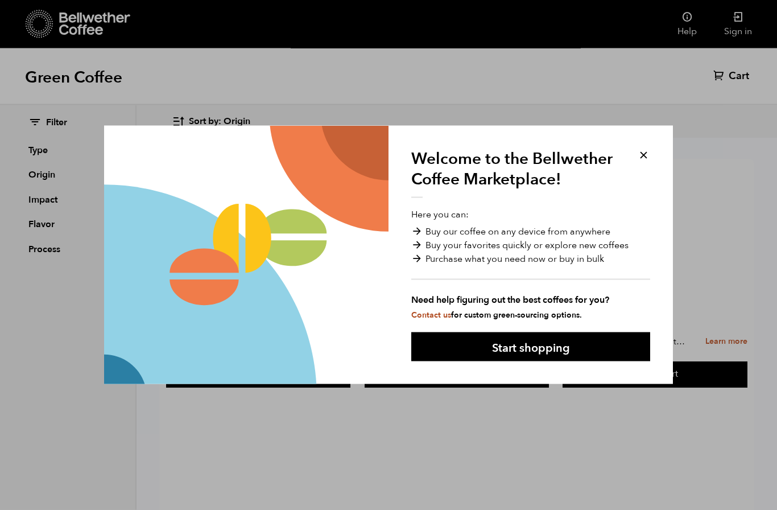
scroll to position [133, 0]
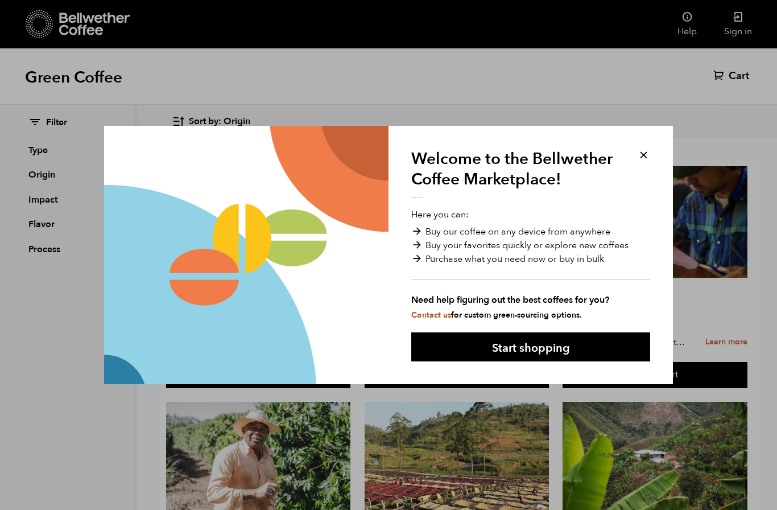
click at [644, 162] on button at bounding box center [643, 155] width 13 height 13
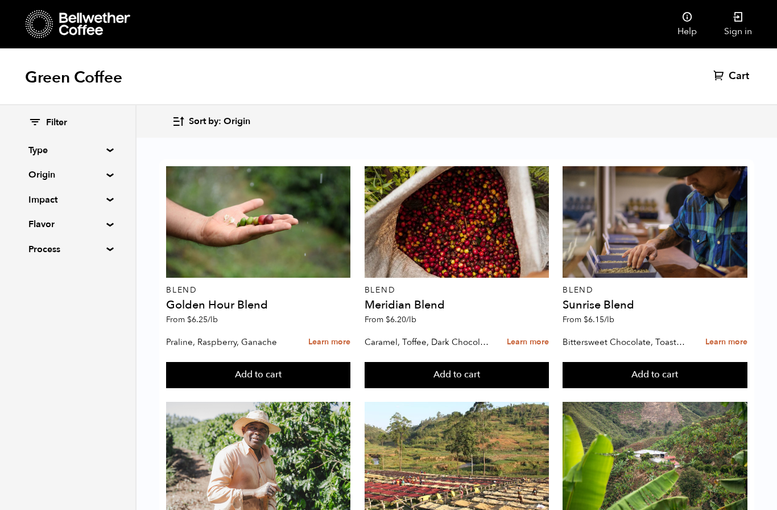
click at [68, 176] on summary "Origin" at bounding box center [67, 175] width 79 height 14
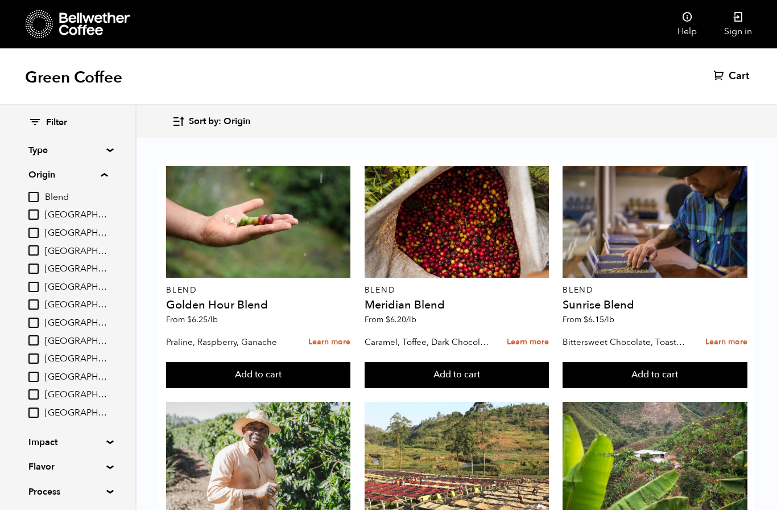
click at [76, 299] on span "[GEOGRAPHIC_DATA]" at bounding box center [76, 305] width 63 height 13
click at [0, 0] on input "[GEOGRAPHIC_DATA]" at bounding box center [0, 0] width 0 height 0
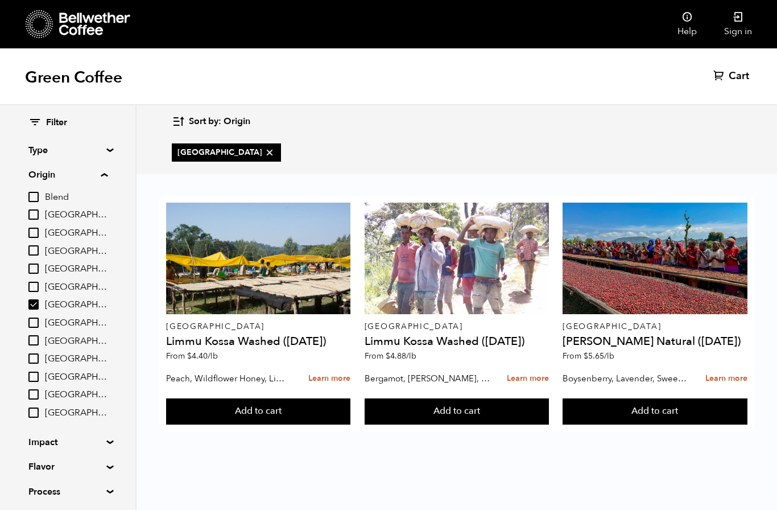
click at [51, 304] on span "[GEOGRAPHIC_DATA]" at bounding box center [76, 305] width 63 height 13
click at [0, 0] on input "[GEOGRAPHIC_DATA]" at bounding box center [0, 0] width 0 height 0
checkbox input "false"
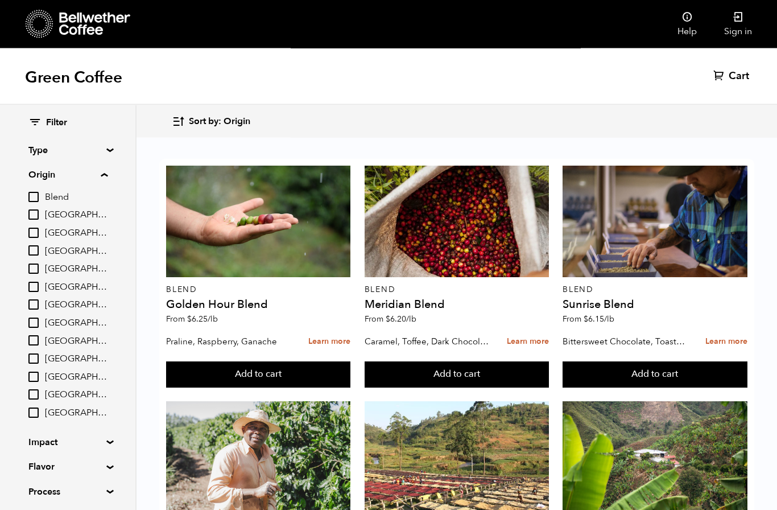
scroll to position [37, 0]
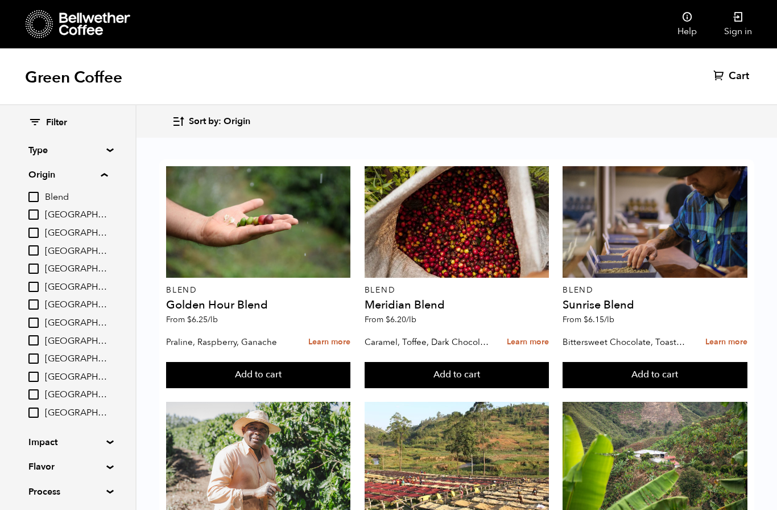
click at [105, 439] on summary "Impact" at bounding box center [67, 442] width 79 height 14
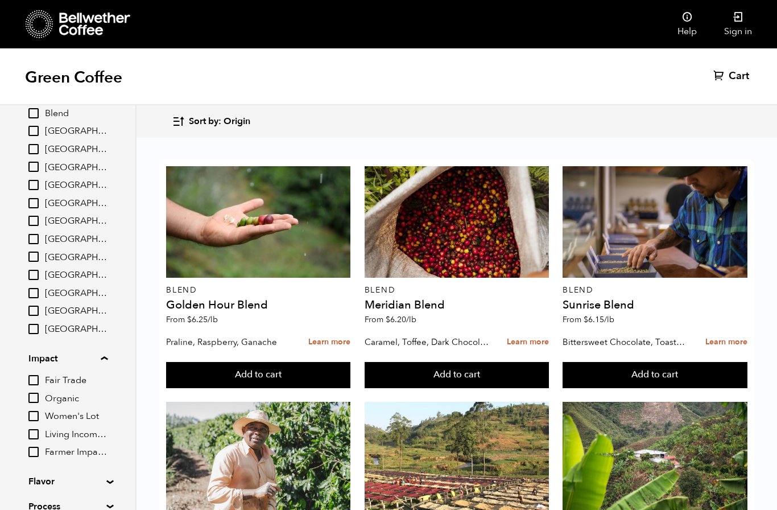
scroll to position [83, 0]
click at [104, 479] on summary "Flavor" at bounding box center [67, 482] width 79 height 14
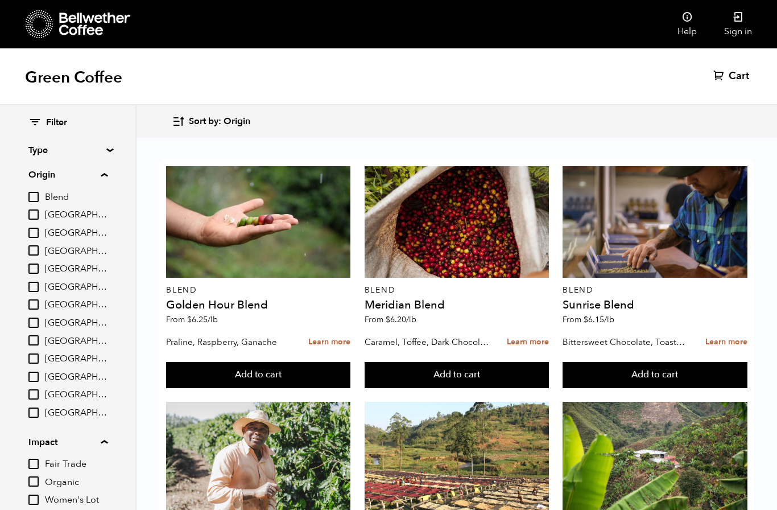
scroll to position [0, 0]
click at [105, 147] on summary "Type" at bounding box center [67, 150] width 79 height 14
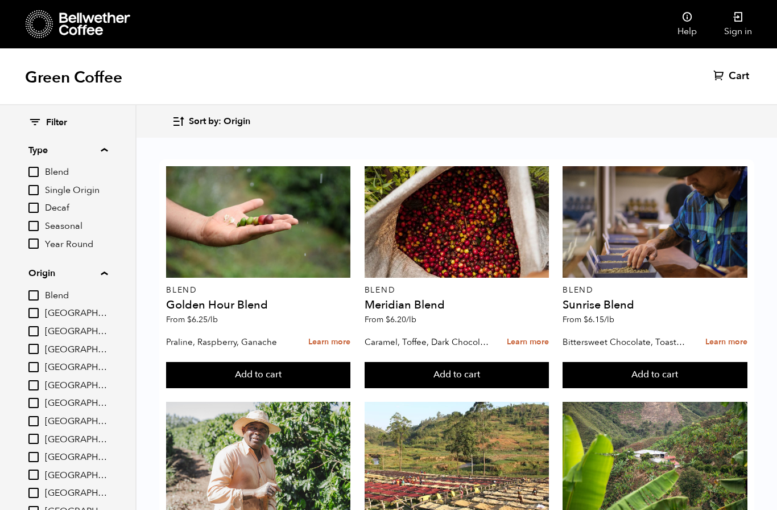
click at [49, 186] on span "Single Origin" at bounding box center [76, 190] width 63 height 13
click at [0, 0] on input "Single Origin" at bounding box center [0, 0] width 0 height 0
checkbox input "true"
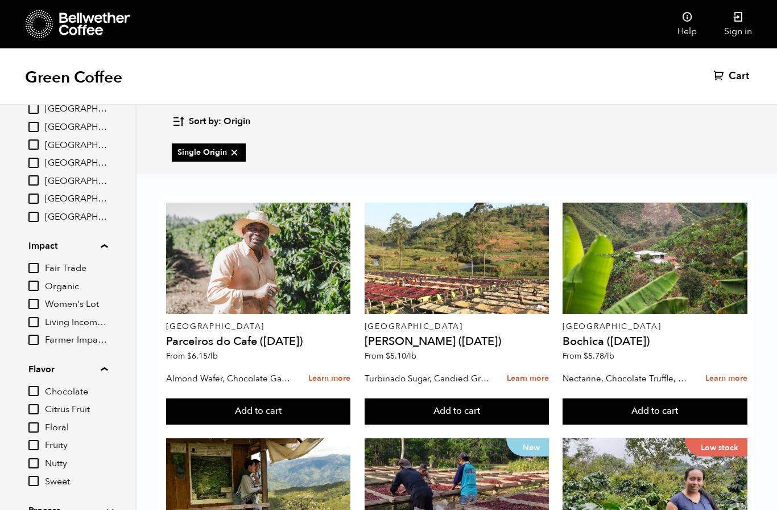
click at [107, 504] on summary "Process" at bounding box center [67, 511] width 79 height 14
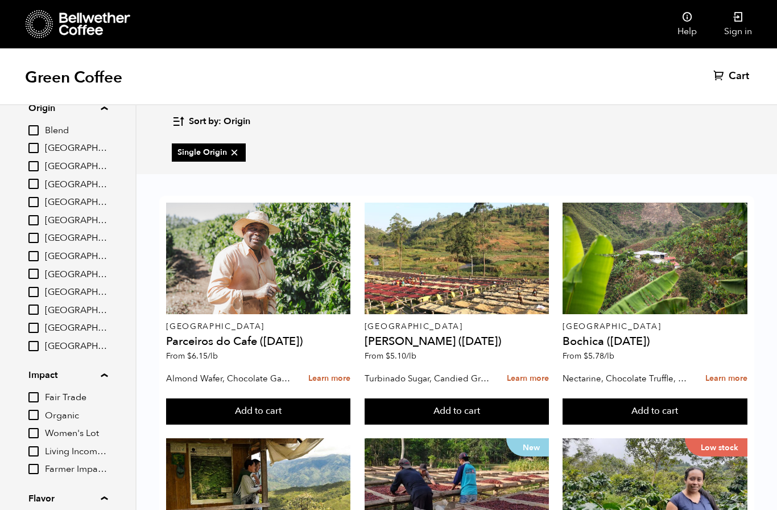
scroll to position [164, 0]
click at [48, 238] on span "[GEOGRAPHIC_DATA]" at bounding box center [76, 239] width 63 height 13
click at [0, 0] on input "[GEOGRAPHIC_DATA]" at bounding box center [0, 0] width 0 height 0
checkbox input "true"
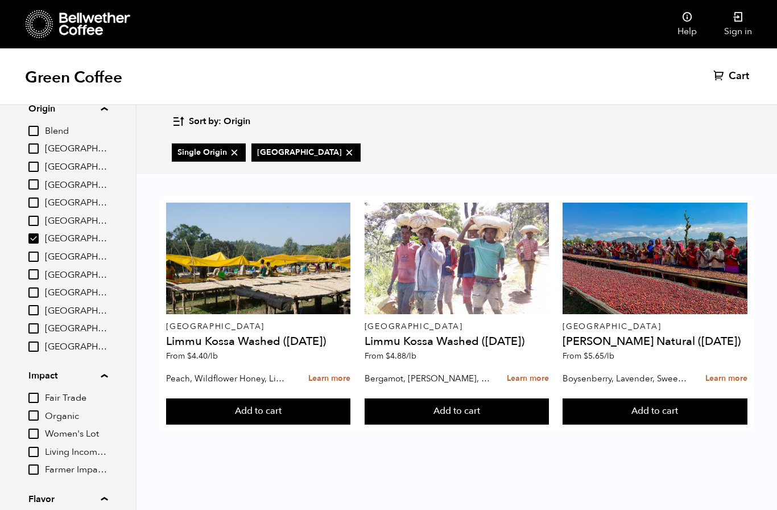
click at [184, 127] on icon "button" at bounding box center [178, 121] width 13 height 13
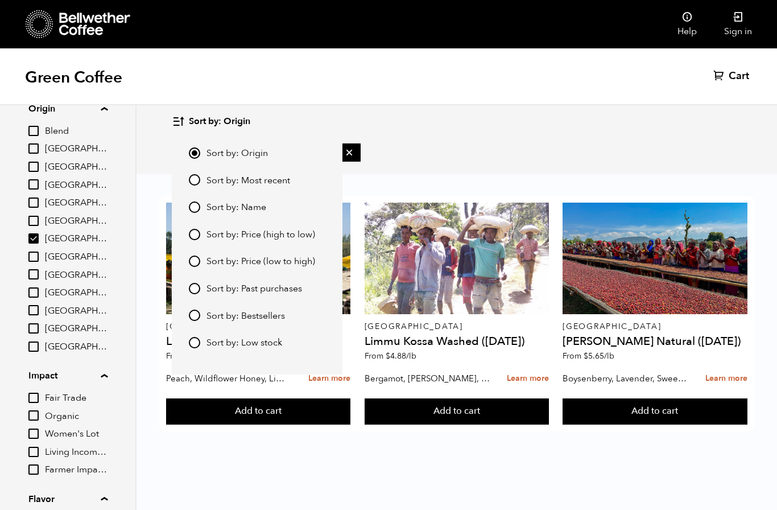
click at [339, 97] on div "Green Coffee Cart (0)" at bounding box center [388, 76] width 777 height 57
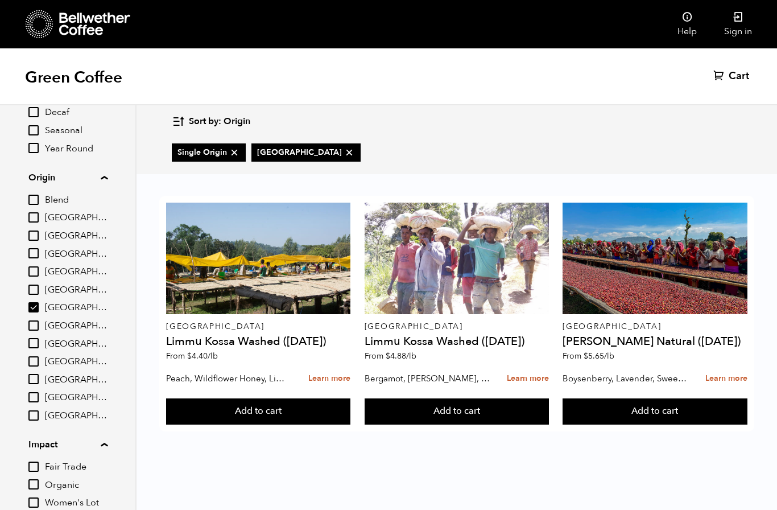
scroll to position [93, 0]
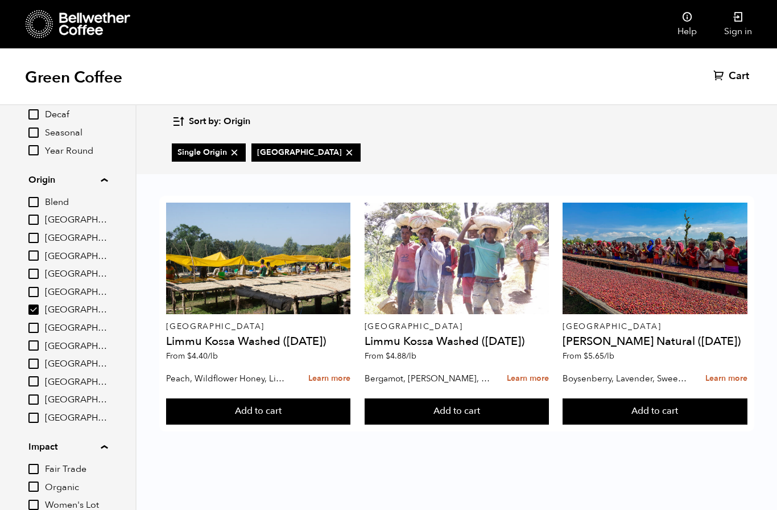
click at [39, 253] on input "[GEOGRAPHIC_DATA]" at bounding box center [33, 255] width 10 height 10
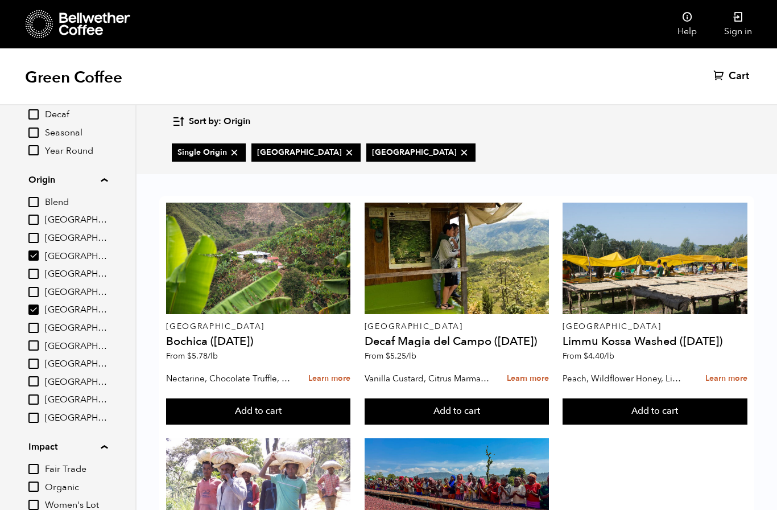
click at [39, 257] on input "[GEOGRAPHIC_DATA]" at bounding box center [33, 255] width 10 height 10
checkbox input "false"
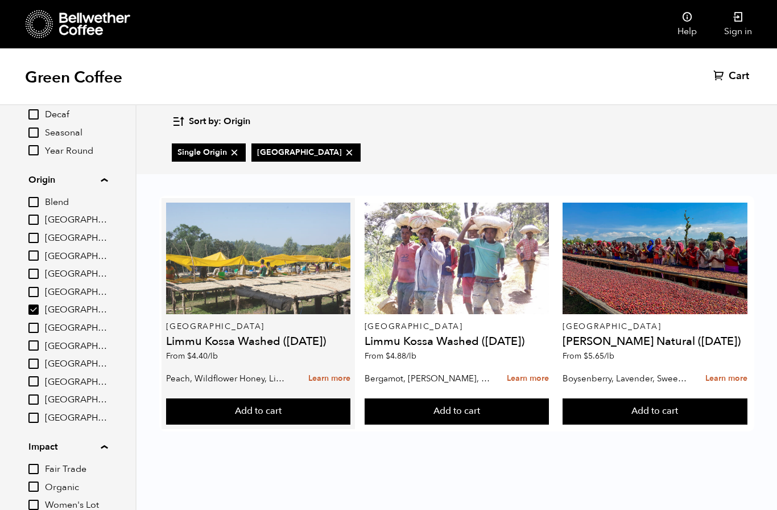
click at [293, 254] on div at bounding box center [258, 259] width 184 height 112
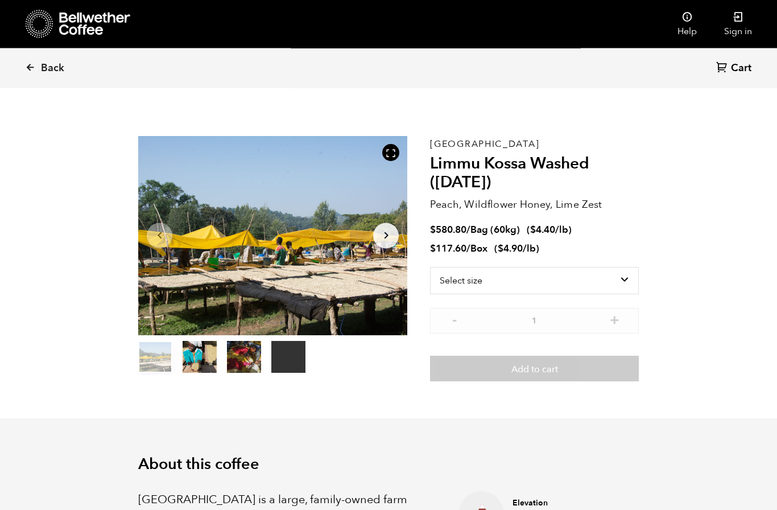
scroll to position [8, 0]
click at [620, 271] on select "Select size Bag (60kg) (132 lbs) Box (24 lbs)" at bounding box center [534, 280] width 209 height 27
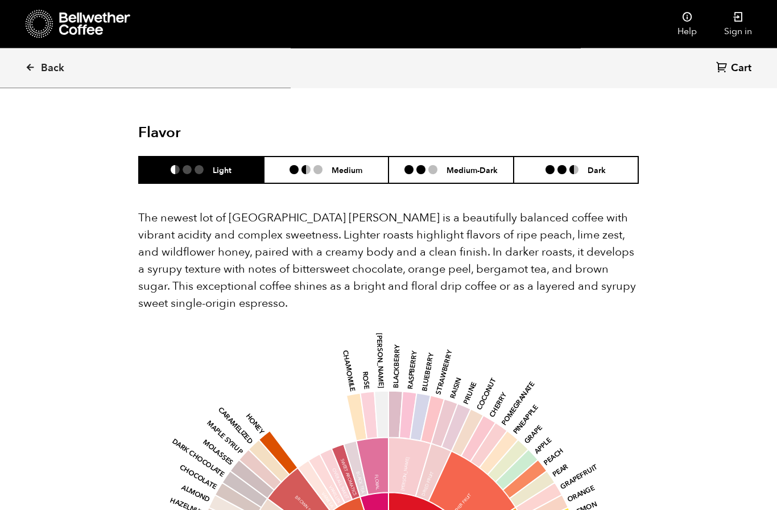
scroll to position [961, 0]
click at [43, 66] on span "Back" at bounding box center [52, 68] width 23 height 14
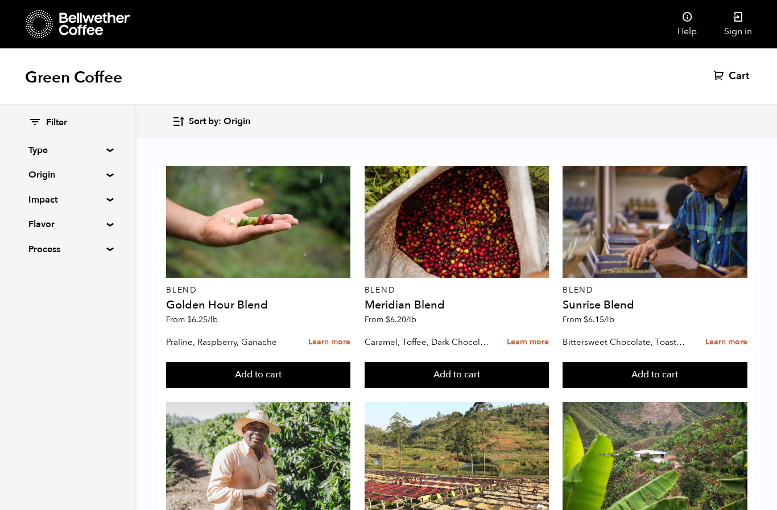
click at [107, 176] on summary "Origin" at bounding box center [67, 175] width 79 height 14
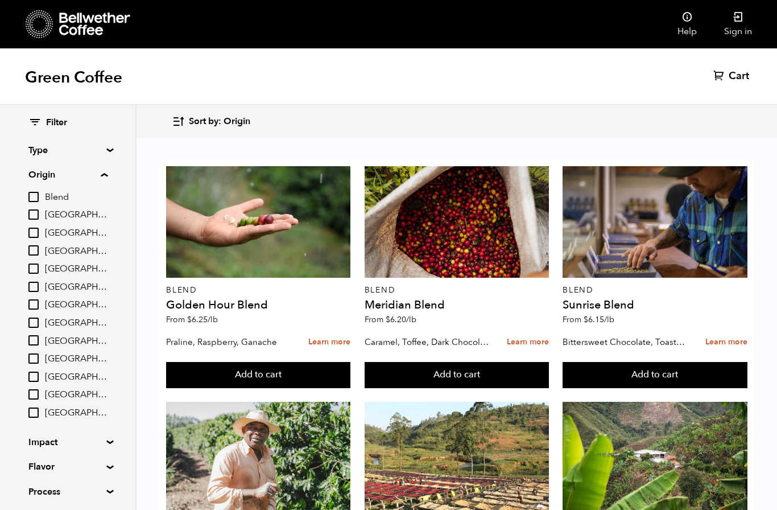
click at [39, 302] on input "[GEOGRAPHIC_DATA]" at bounding box center [33, 304] width 10 height 10
checkbox input "true"
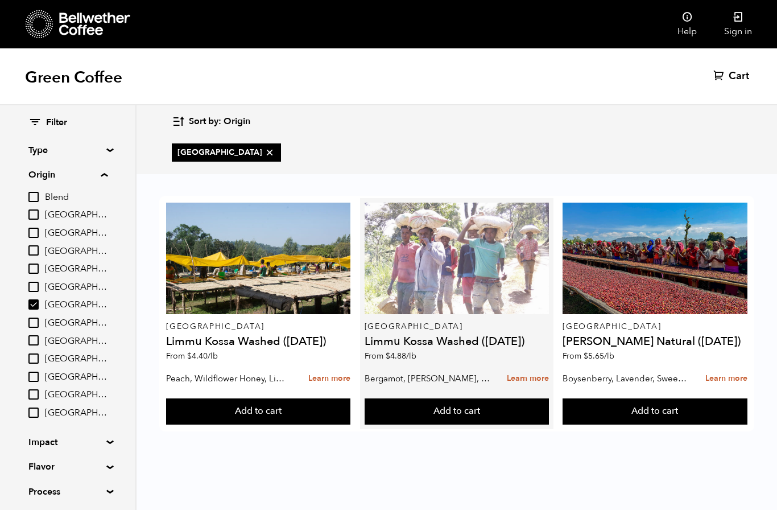
click at [449, 254] on div at bounding box center [457, 259] width 184 height 112
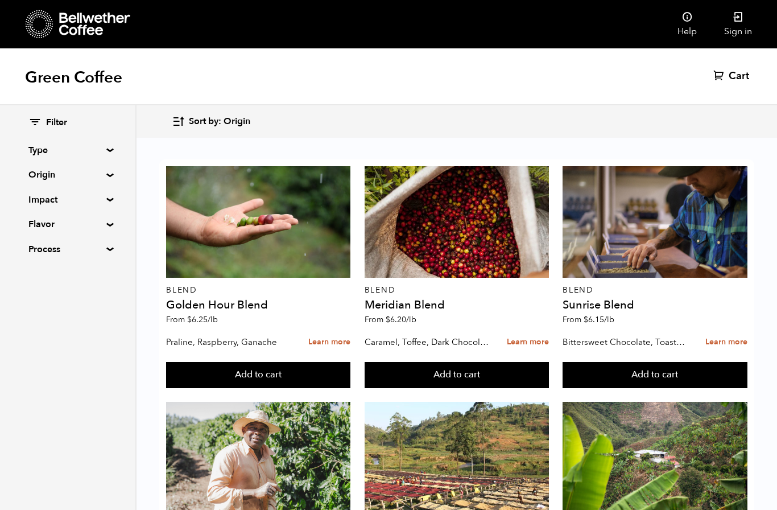
click at [96, 179] on summary "Origin" at bounding box center [67, 175] width 79 height 14
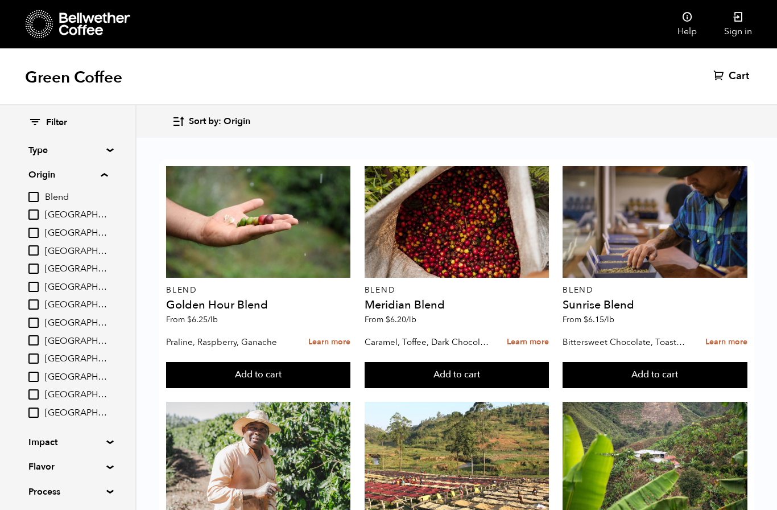
click at [55, 302] on span "[GEOGRAPHIC_DATA]" at bounding box center [76, 305] width 63 height 13
click at [0, 0] on input "[GEOGRAPHIC_DATA]" at bounding box center [0, 0] width 0 height 0
checkbox input "true"
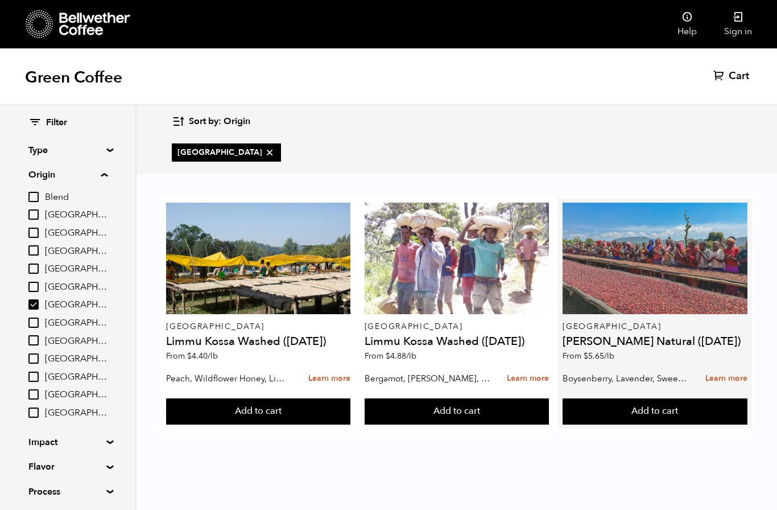
click at [655, 254] on div at bounding box center [655, 259] width 184 height 112
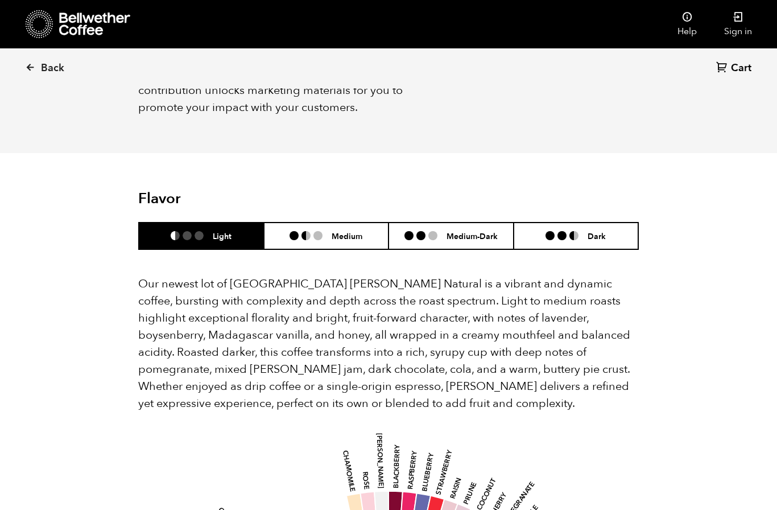
scroll to position [923, 0]
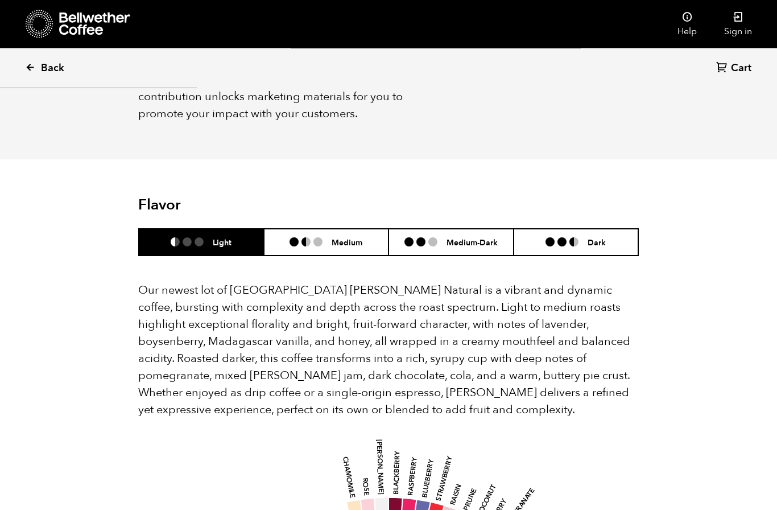
click at [51, 74] on span "Back" at bounding box center [52, 68] width 23 height 14
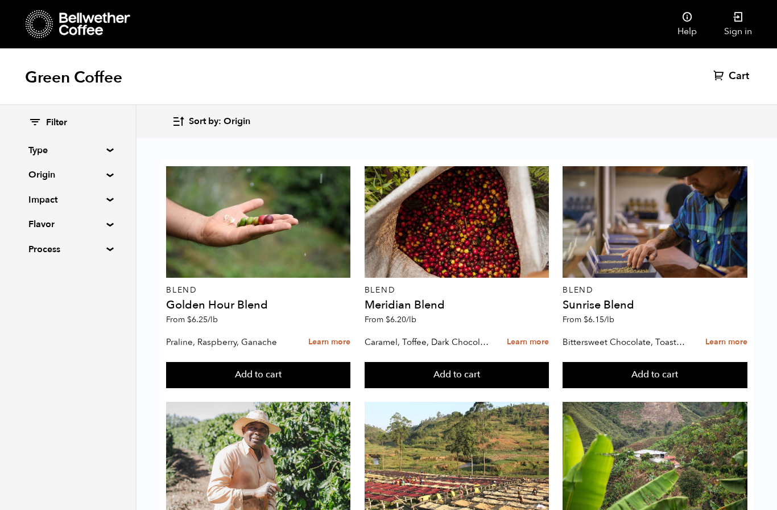
click at [87, 146] on summary "Type" at bounding box center [67, 150] width 79 height 14
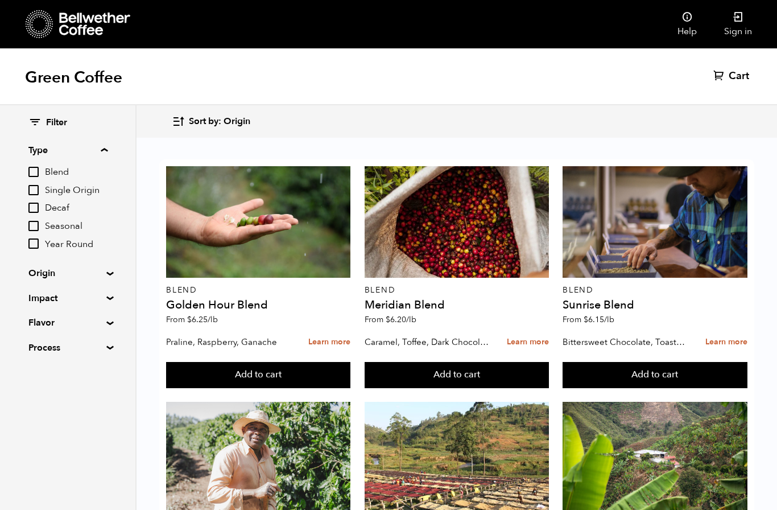
click at [28, 176] on input "Blend" at bounding box center [33, 172] width 10 height 10
checkbox input "true"
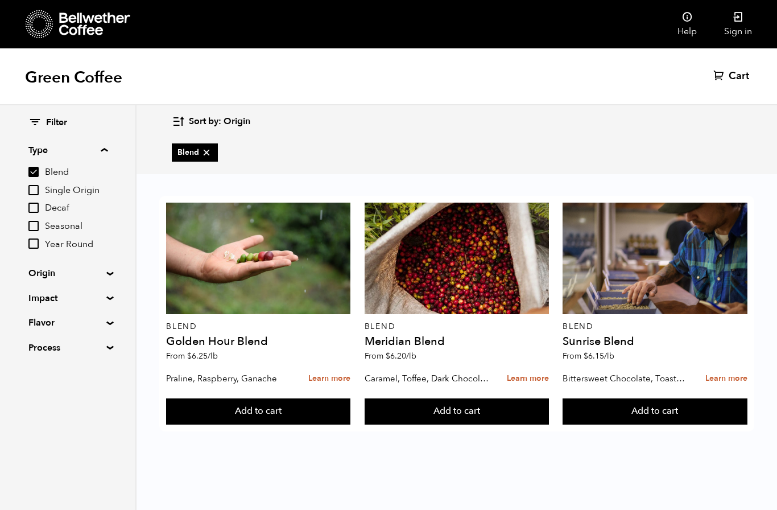
click at [30, 245] on input "Year Round" at bounding box center [33, 243] width 10 height 10
checkbox input "true"
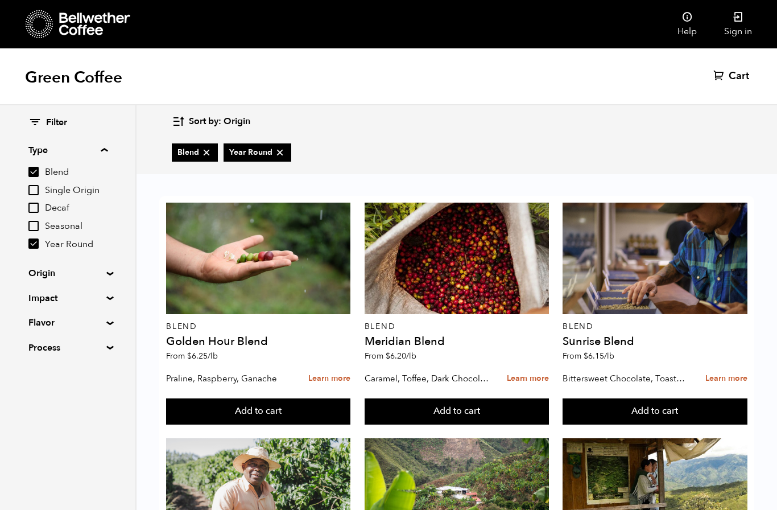
scroll to position [655, 0]
click at [89, 294] on summary "Impact" at bounding box center [67, 298] width 79 height 14
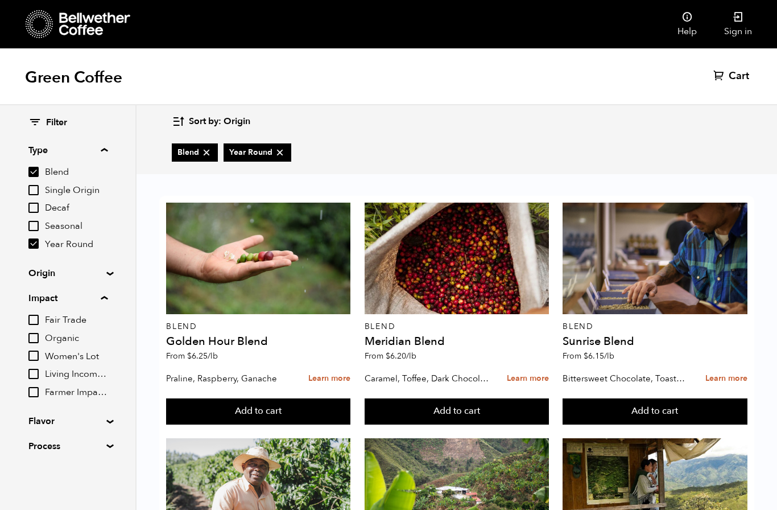
click at [68, 301] on summary "Impact" at bounding box center [67, 298] width 79 height 14
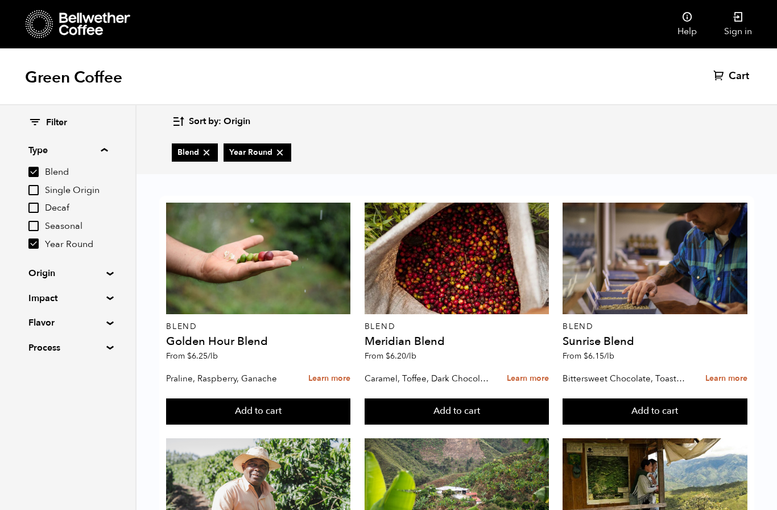
click at [76, 323] on summary "Flavor" at bounding box center [67, 323] width 79 height 14
click at [35, 343] on input "Chocolate" at bounding box center [33, 345] width 10 height 10
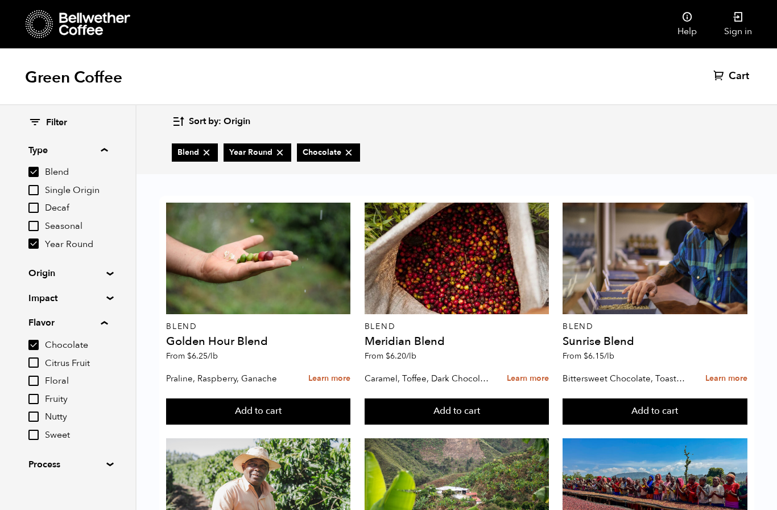
click at [35, 346] on input "Chocolate" at bounding box center [33, 345] width 10 height 10
checkbox input "false"
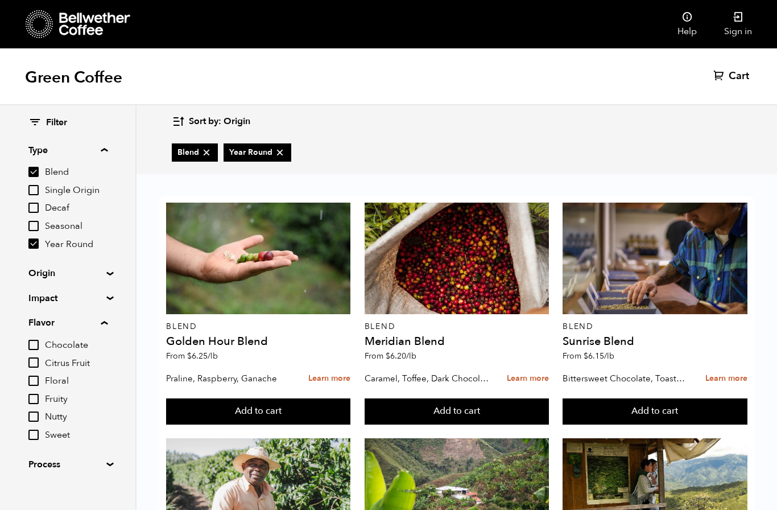
scroll to position [544, 0]
